Goal: Task Accomplishment & Management: Use online tool/utility

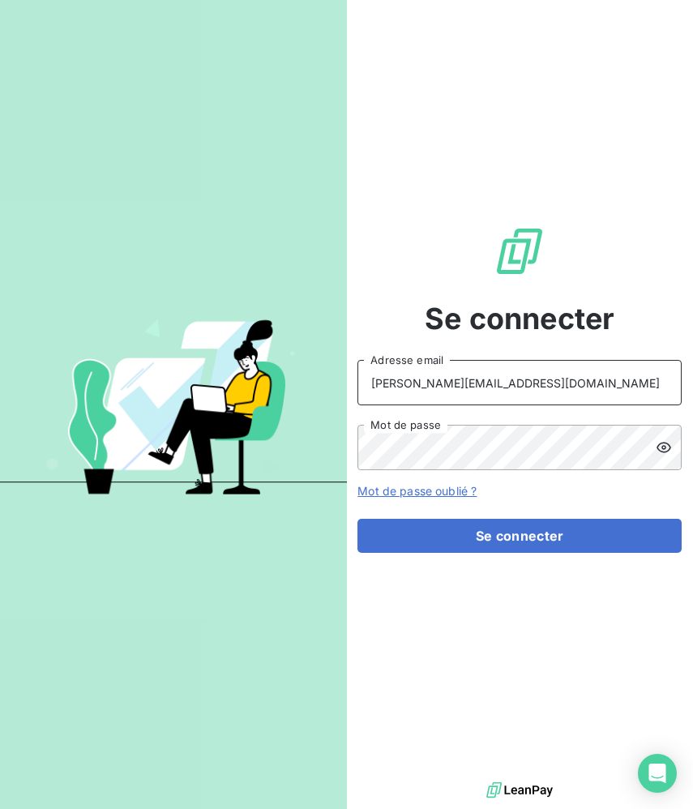
type input "[PERSON_NAME][EMAIL_ADDRESS][DOMAIN_NAME]"
click at [358, 519] on button "Se connecter" at bounding box center [520, 536] width 324 height 34
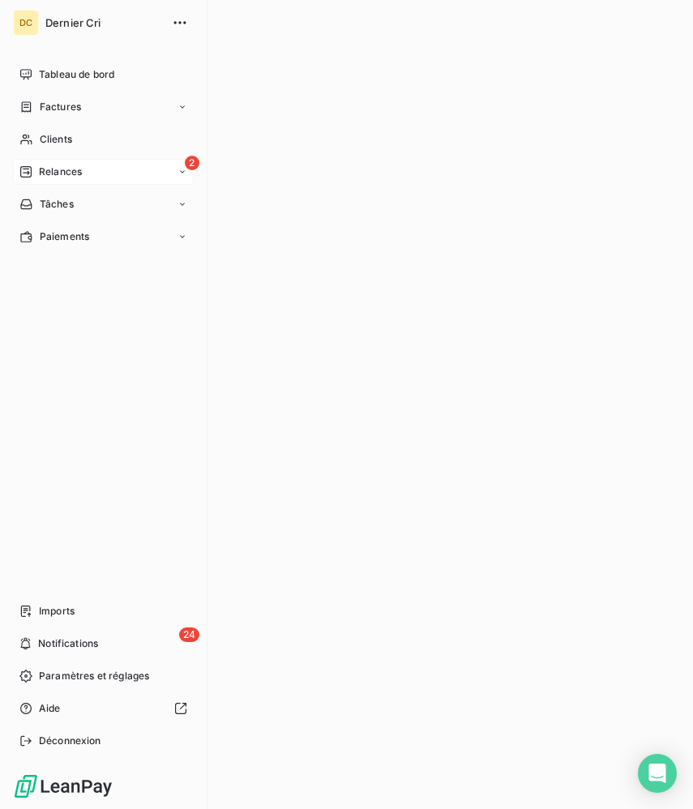
click at [28, 167] on icon at bounding box center [25, 171] width 13 height 13
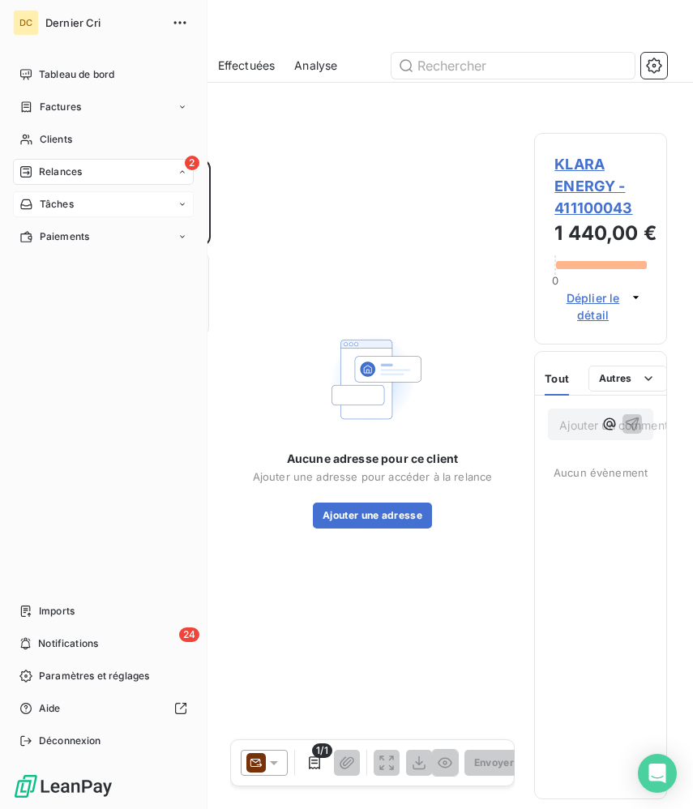
scroll to position [650, 132]
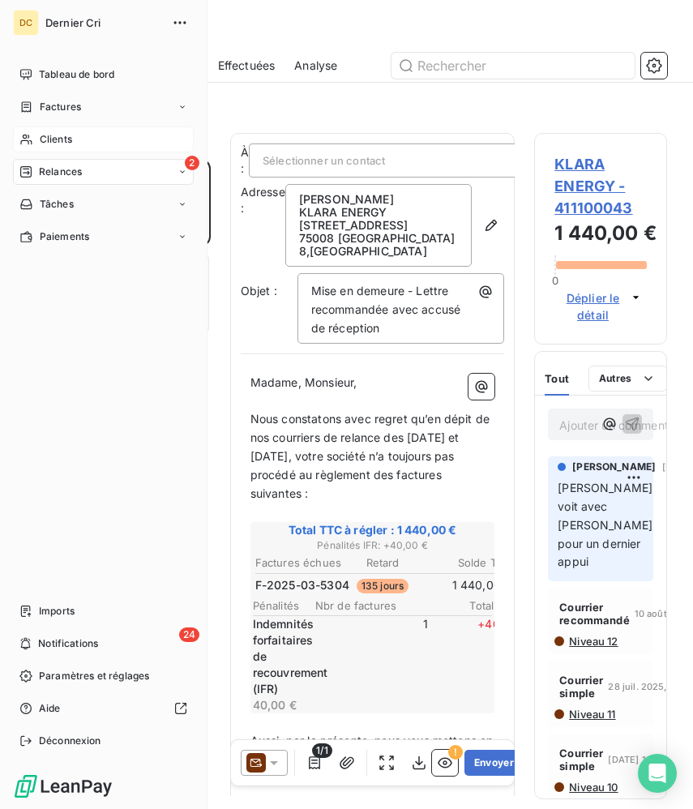
click at [59, 132] on span "Clients" at bounding box center [56, 139] width 32 height 15
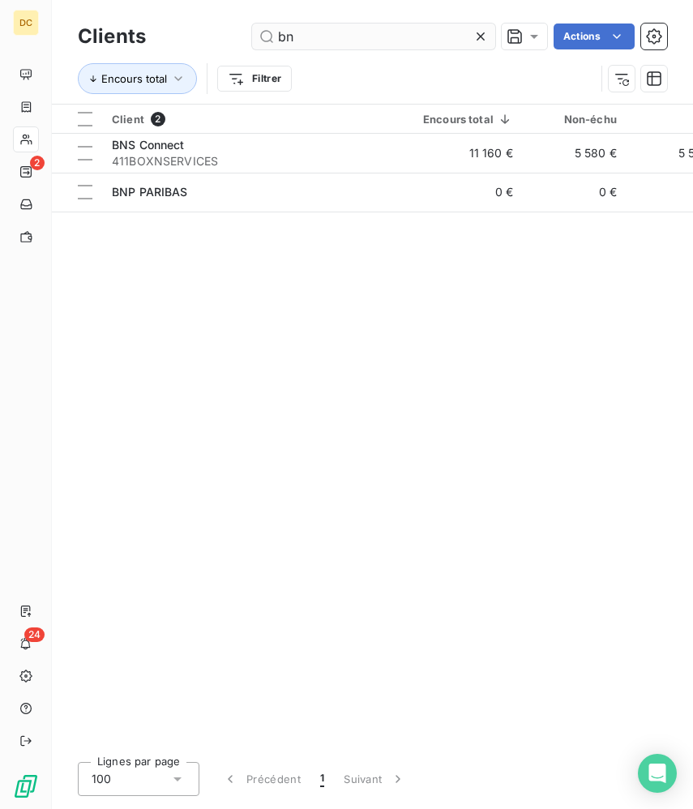
drag, startPoint x: 294, startPoint y: 37, endPoint x: 264, endPoint y: 36, distance: 30.9
click at [264, 36] on input "bn" at bounding box center [373, 37] width 243 height 26
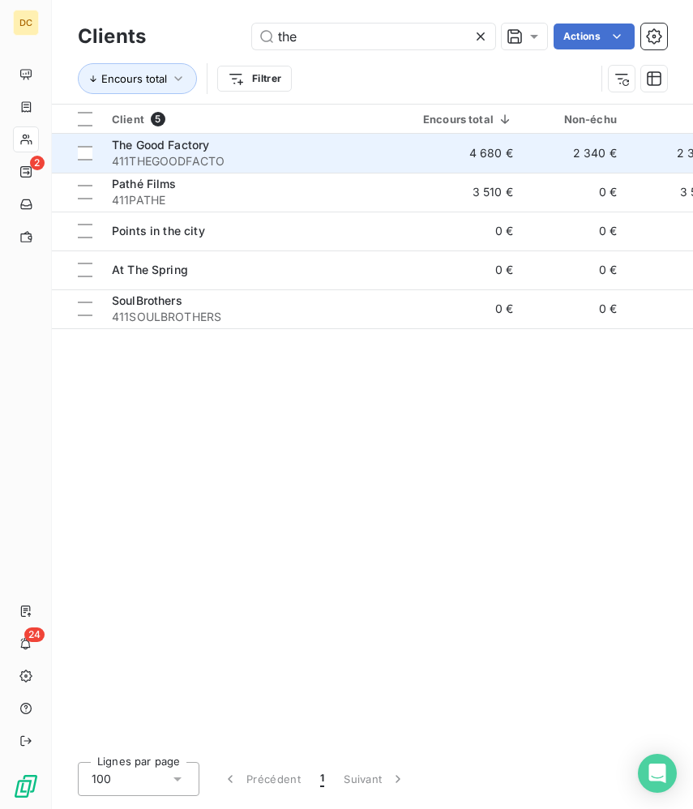
type input "the"
click at [221, 158] on span "411THEGOODFACTO" at bounding box center [258, 161] width 292 height 16
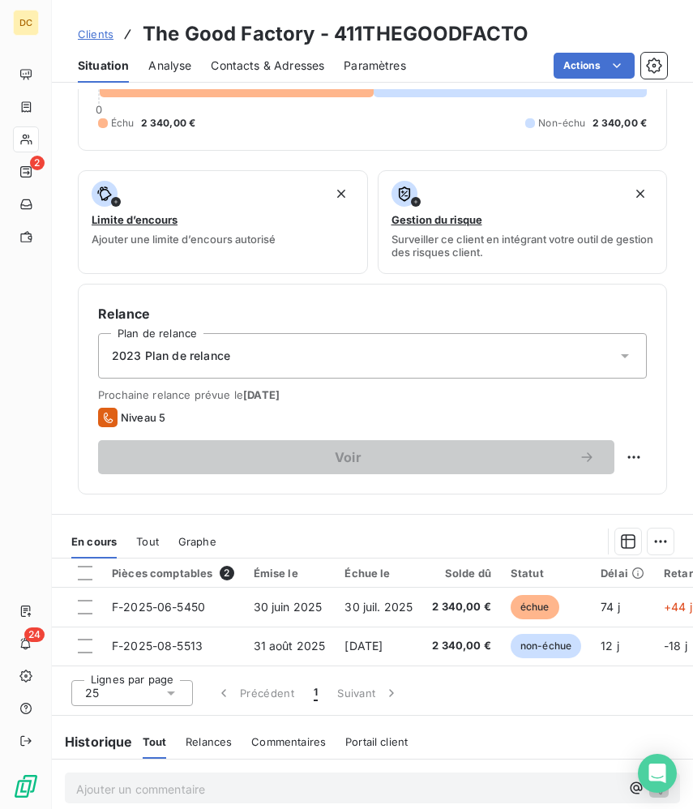
scroll to position [422, 0]
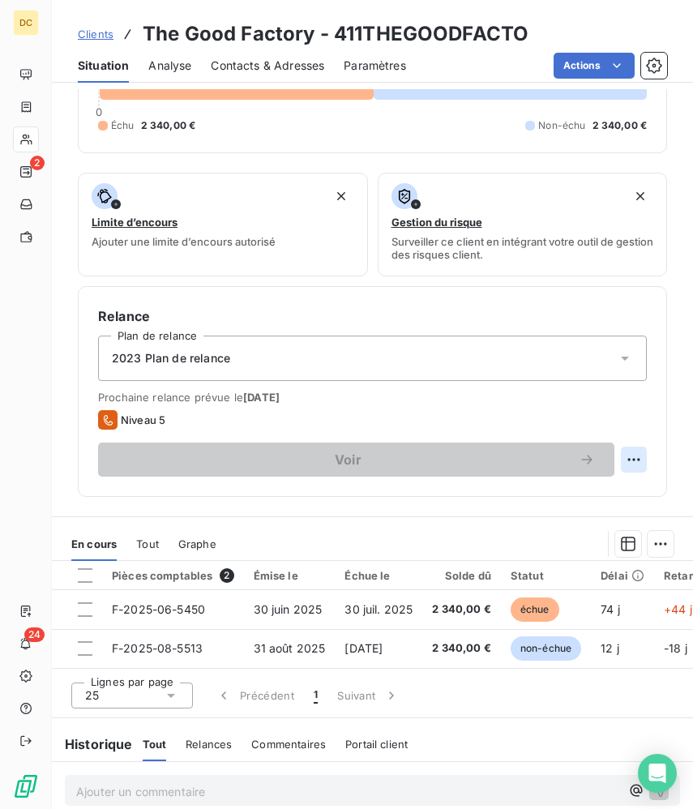
click at [632, 465] on html "DC 2 24 Clients The Good Factory - 411THEGOODFACTO Situation Analyse Contacts &…" at bounding box center [346, 404] width 693 height 809
click at [586, 502] on div "Replanifier cette action" at bounding box center [567, 495] width 145 height 26
select select "8"
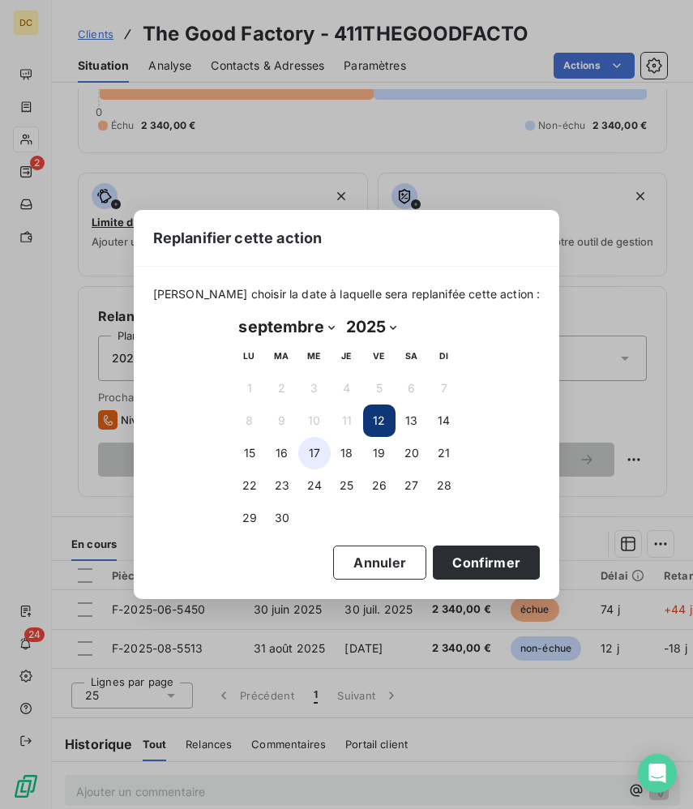
click at [324, 456] on button "17" at bounding box center [314, 453] width 32 height 32
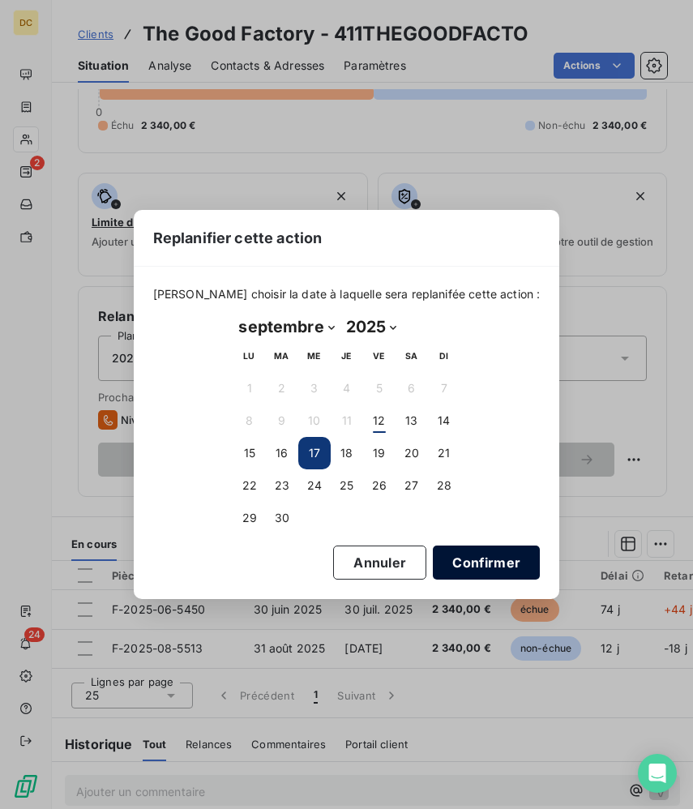
click at [451, 562] on button "Confirmer" at bounding box center [486, 563] width 107 height 34
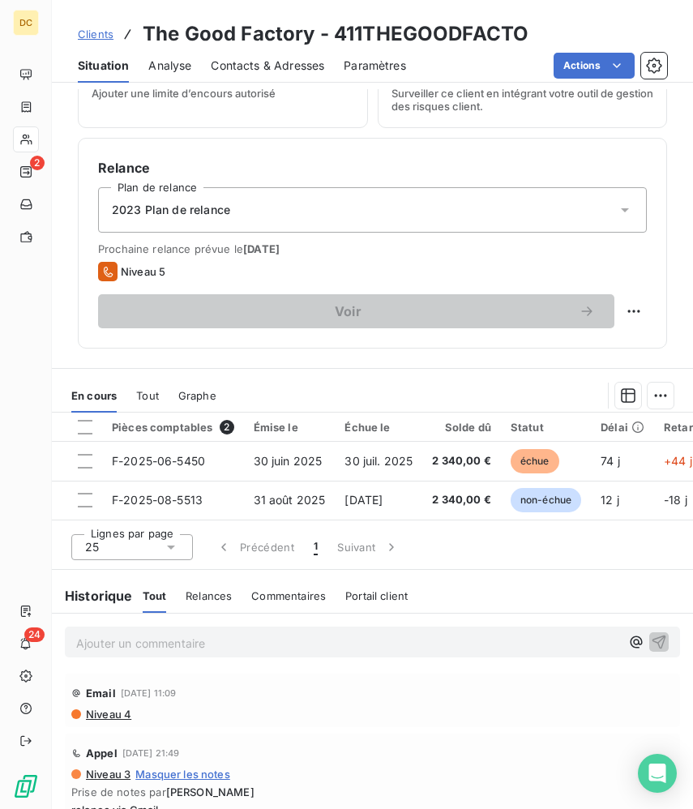
scroll to position [733, 0]
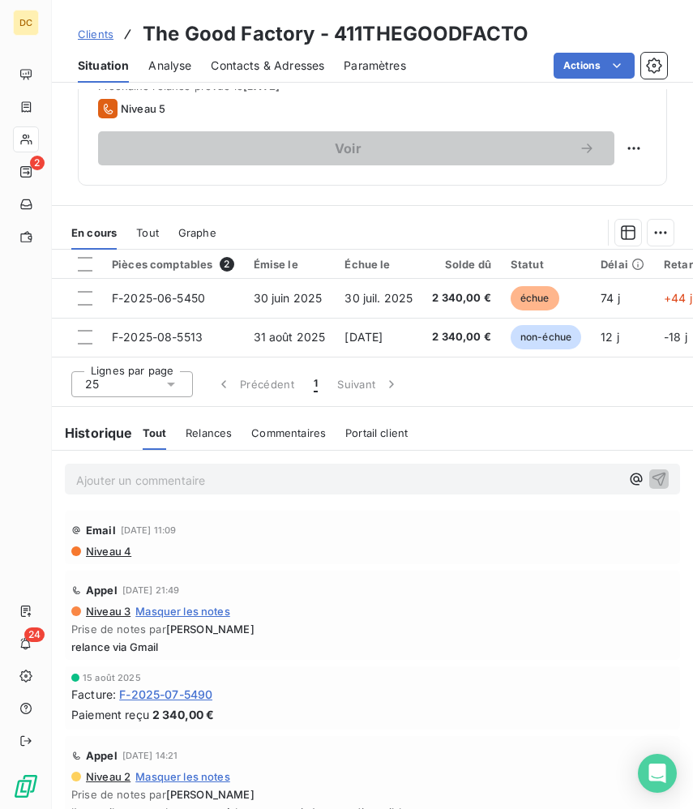
click at [212, 489] on p "Ajouter un commentaire ﻿" at bounding box center [348, 480] width 544 height 20
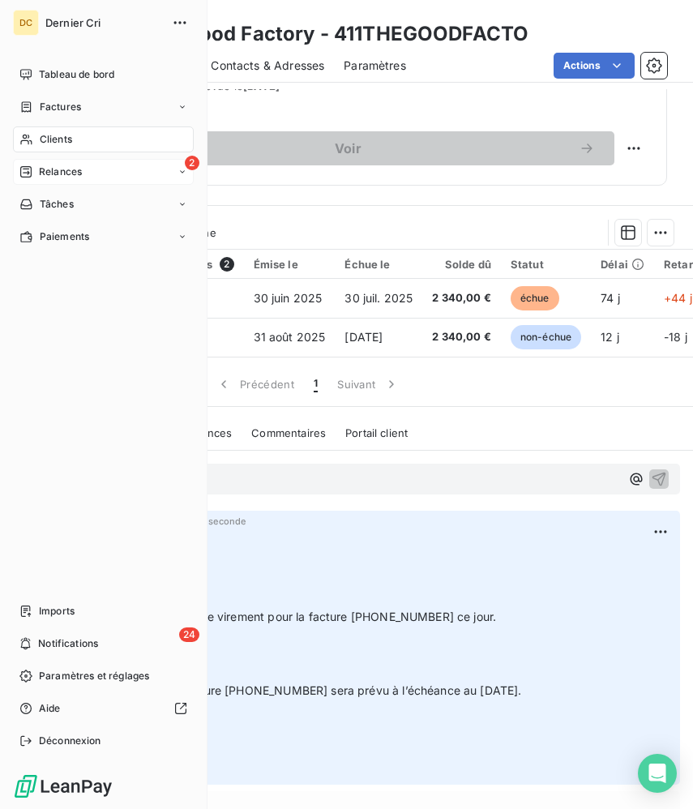
click at [28, 174] on icon at bounding box center [25, 171] width 13 height 13
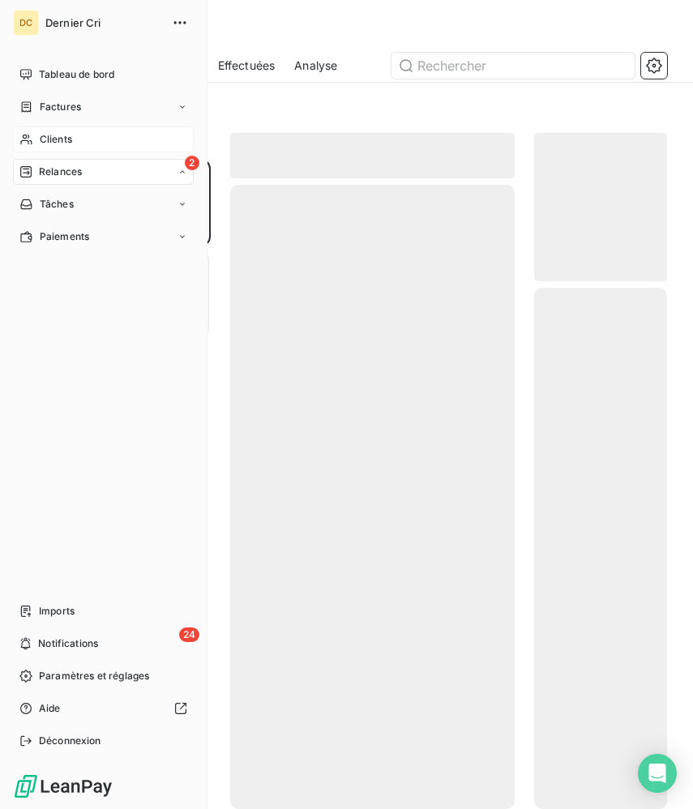
scroll to position [650, 132]
